Goal: Task Accomplishment & Management: Manage account settings

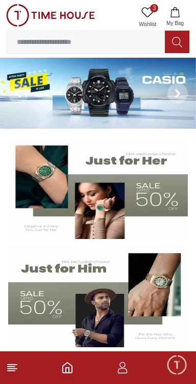
click at [124, 369] on icon "button" at bounding box center [123, 371] width 10 height 5
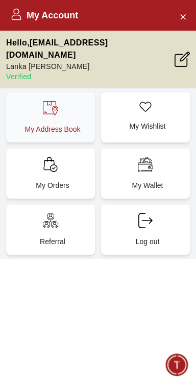
click at [43, 124] on p "My Address Book" at bounding box center [52, 129] width 77 height 10
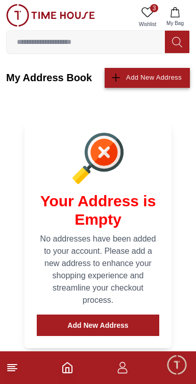
click at [132, 78] on div "Add New Address" at bounding box center [154, 78] width 56 height 12
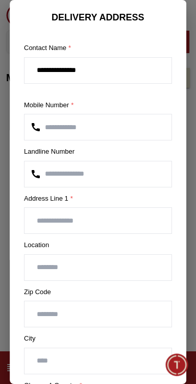
click at [53, 224] on input "text" at bounding box center [98, 221] width 147 height 26
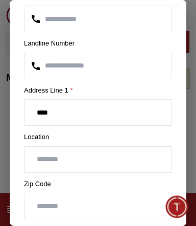
scroll to position [118, 0]
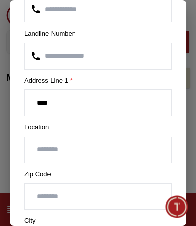
type input "****"
click at [53, 149] on input "text" at bounding box center [98, 150] width 147 height 26
type input "*"
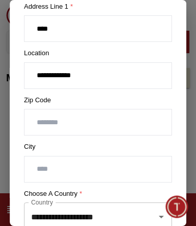
scroll to position [193, 0]
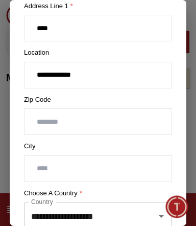
type input "**********"
click at [150, 168] on input "text" at bounding box center [98, 169] width 147 height 26
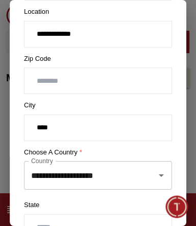
scroll to position [235, 0]
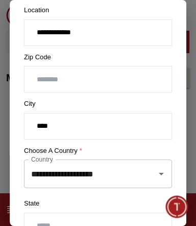
click at [164, 173] on icon "Open" at bounding box center [161, 174] width 12 height 12
type input "****"
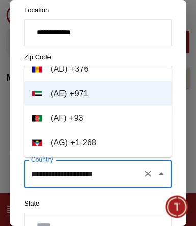
scroll to position [0, 0]
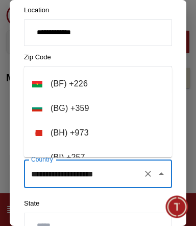
click at [146, 173] on icon "Clear" at bounding box center [148, 174] width 10 height 10
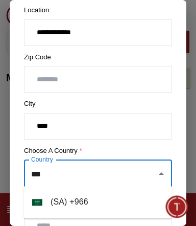
click at [90, 200] on li "( [GEOGRAPHIC_DATA] ) + 966" at bounding box center [98, 202] width 148 height 25
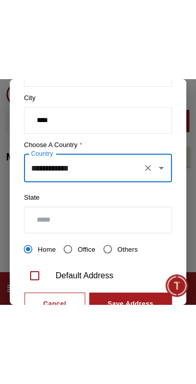
scroll to position [326, 0]
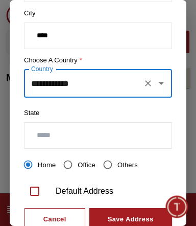
type input "**********"
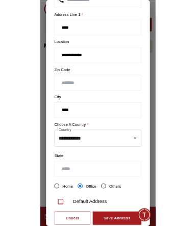
scroll to position [162, 0]
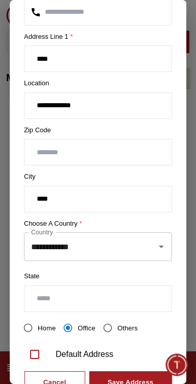
click at [99, 107] on input "**********" at bounding box center [98, 106] width 147 height 26
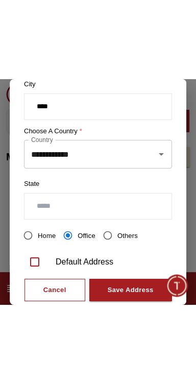
scroll to position [347, 0]
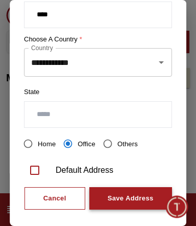
type input "**********"
click at [142, 193] on div "Save Address" at bounding box center [131, 199] width 46 height 12
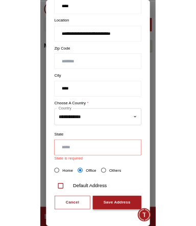
scroll to position [208, 0]
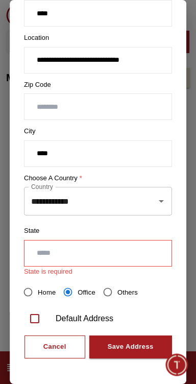
click at [128, 253] on input "text" at bounding box center [98, 254] width 147 height 26
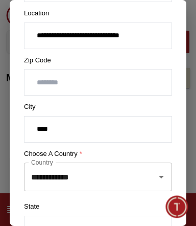
scroll to position [218, 0]
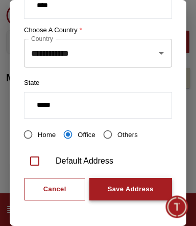
type input "*****"
click at [149, 184] on div "Save Address" at bounding box center [131, 190] width 46 height 12
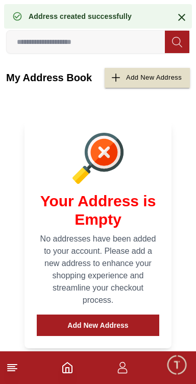
scroll to position [0, 0]
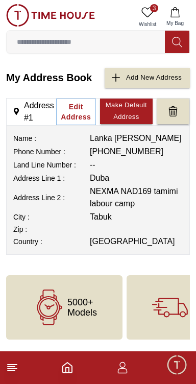
click at [124, 368] on icon "button" at bounding box center [123, 368] width 12 height 12
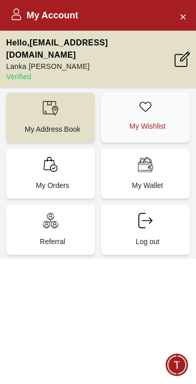
click at [134, 103] on div "My Wishlist" at bounding box center [145, 118] width 89 height 50
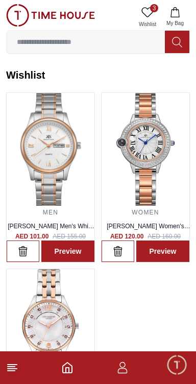
click at [122, 373] on icon "button" at bounding box center [123, 371] width 10 height 5
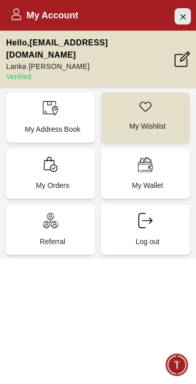
click at [183, 14] on icon "Close Account" at bounding box center [183, 16] width 8 height 13
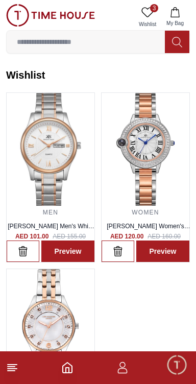
click at [118, 372] on icon "button" at bounding box center [123, 371] width 10 height 5
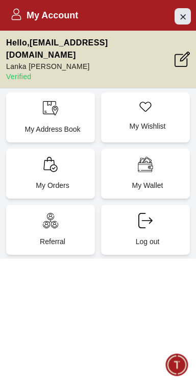
click at [179, 19] on icon "Close Account" at bounding box center [183, 16] width 8 height 13
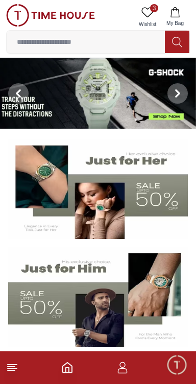
click at [125, 374] on icon "button" at bounding box center [123, 368] width 12 height 12
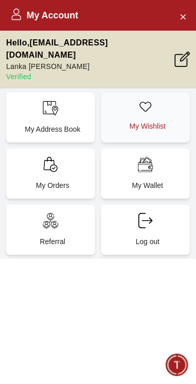
click at [138, 99] on div "My Wishlist" at bounding box center [145, 118] width 89 height 50
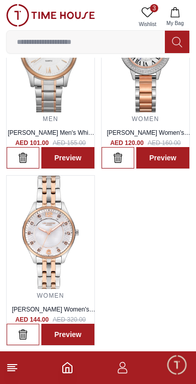
scroll to position [98, 0]
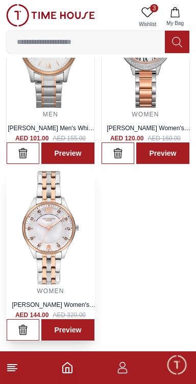
click at [49, 234] on img at bounding box center [51, 227] width 88 height 113
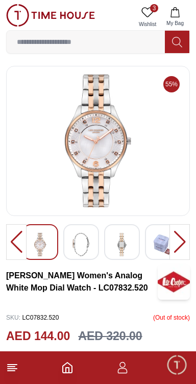
click at [183, 240] on div at bounding box center [180, 242] width 20 height 36
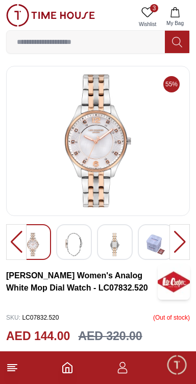
click at [180, 237] on div at bounding box center [180, 242] width 20 height 36
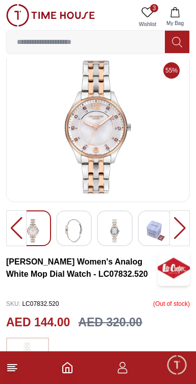
scroll to position [14, 0]
click at [99, 128] on img at bounding box center [98, 127] width 167 height 133
click at [154, 160] on img at bounding box center [98, 127] width 167 height 133
click at [40, 121] on img at bounding box center [98, 127] width 167 height 133
click at [50, 140] on img at bounding box center [98, 127] width 167 height 133
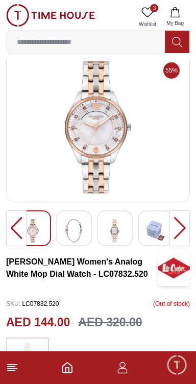
click at [60, 142] on img at bounding box center [98, 127] width 167 height 133
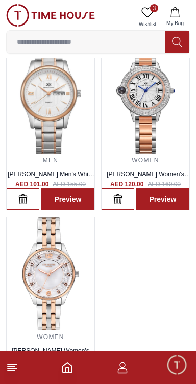
scroll to position [50, 0]
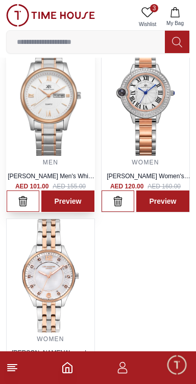
click at [23, 139] on img at bounding box center [51, 99] width 88 height 113
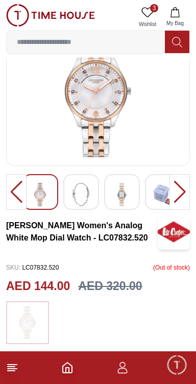
click at [62, 146] on img at bounding box center [98, 91] width 167 height 133
click at [53, 138] on img at bounding box center [98, 91] width 167 height 133
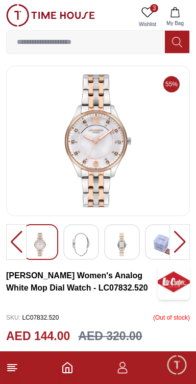
click at [71, 162] on img at bounding box center [98, 141] width 167 height 133
click at [55, 174] on img at bounding box center [98, 141] width 167 height 133
click at [58, 175] on img at bounding box center [98, 141] width 167 height 133
click at [126, 139] on img at bounding box center [98, 141] width 167 height 133
click at [121, 134] on img at bounding box center [98, 141] width 167 height 133
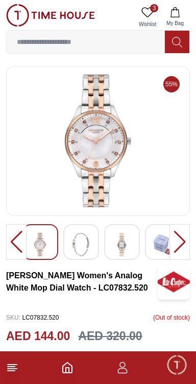
click at [131, 137] on img at bounding box center [98, 141] width 167 height 133
click at [129, 150] on img at bounding box center [98, 141] width 167 height 133
click at [138, 155] on img at bounding box center [98, 141] width 167 height 133
click at [138, 153] on img at bounding box center [98, 141] width 167 height 133
click at [138, 146] on img at bounding box center [98, 141] width 167 height 133
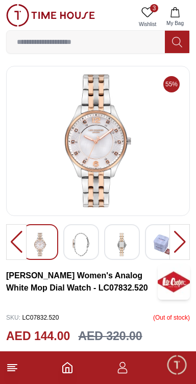
click at [138, 140] on img at bounding box center [98, 141] width 167 height 133
click at [140, 135] on img at bounding box center [98, 141] width 167 height 133
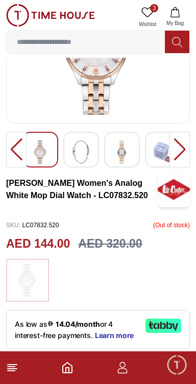
scroll to position [103, 0]
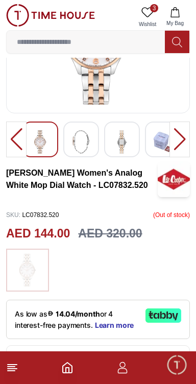
scroll to position [50, 0]
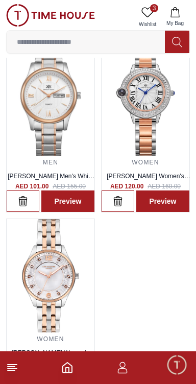
click at [67, 372] on icon "Home" at bounding box center [67, 368] width 12 height 12
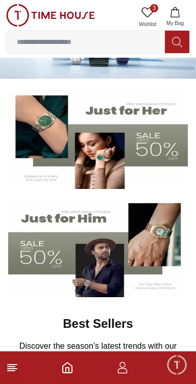
click at [12, 371] on line at bounding box center [11, 371] width 7 height 0
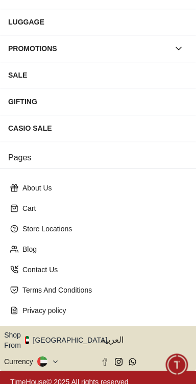
scroll to position [164, 0]
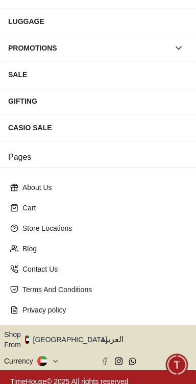
click at [111, 336] on icon "button" at bounding box center [113, 340] width 4 height 8
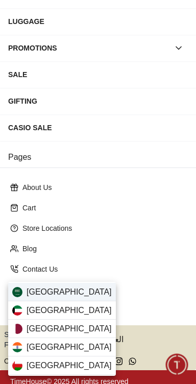
click at [85, 292] on div "[GEOGRAPHIC_DATA]" at bounding box center [62, 292] width 108 height 18
